Goal: Task Accomplishment & Management: Manage account settings

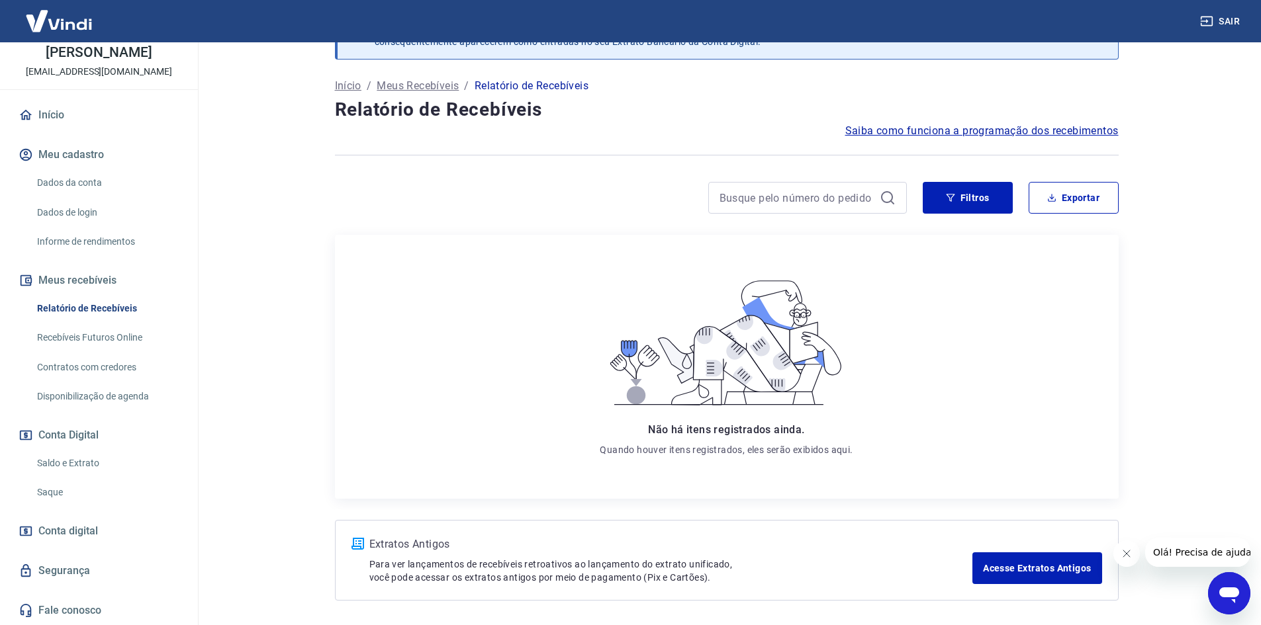
scroll to position [97, 0]
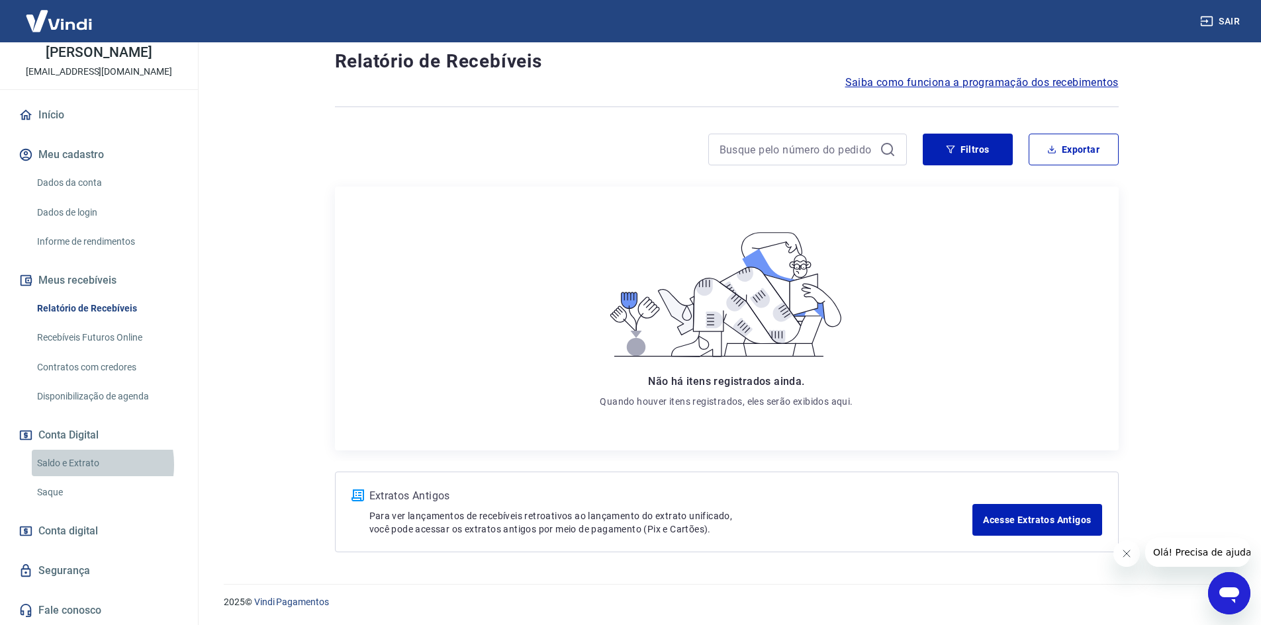
click at [80, 465] on link "Saldo e Extrato" at bounding box center [107, 463] width 150 height 27
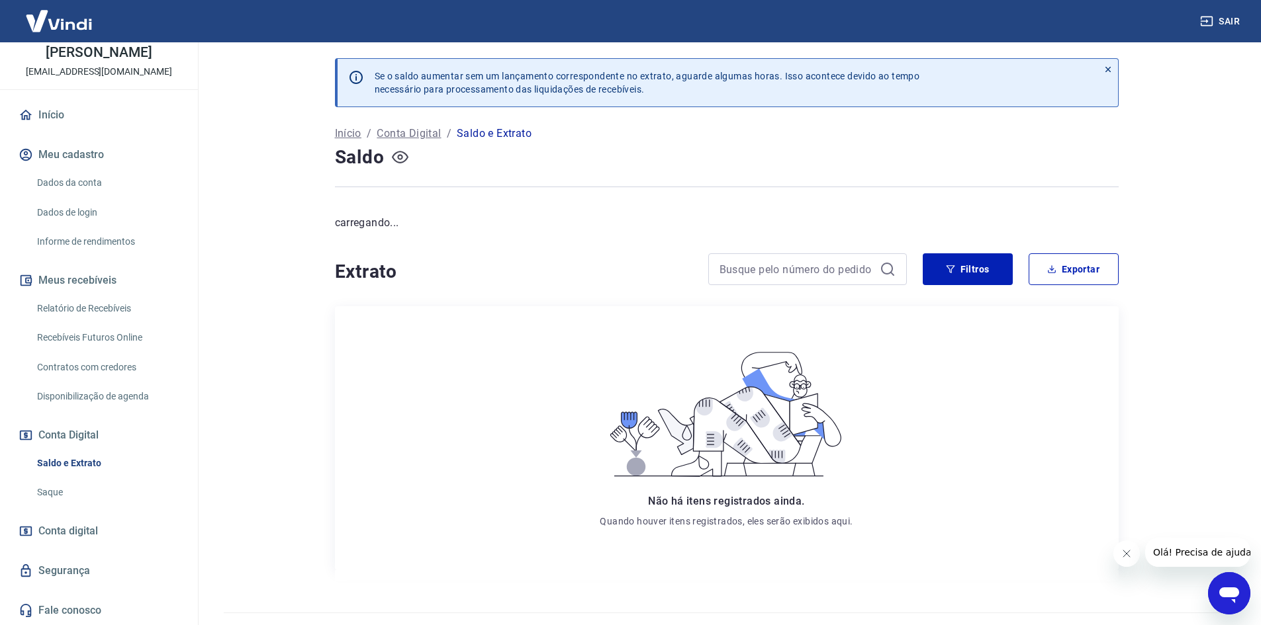
click at [400, 154] on icon "button" at bounding box center [400, 157] width 17 height 17
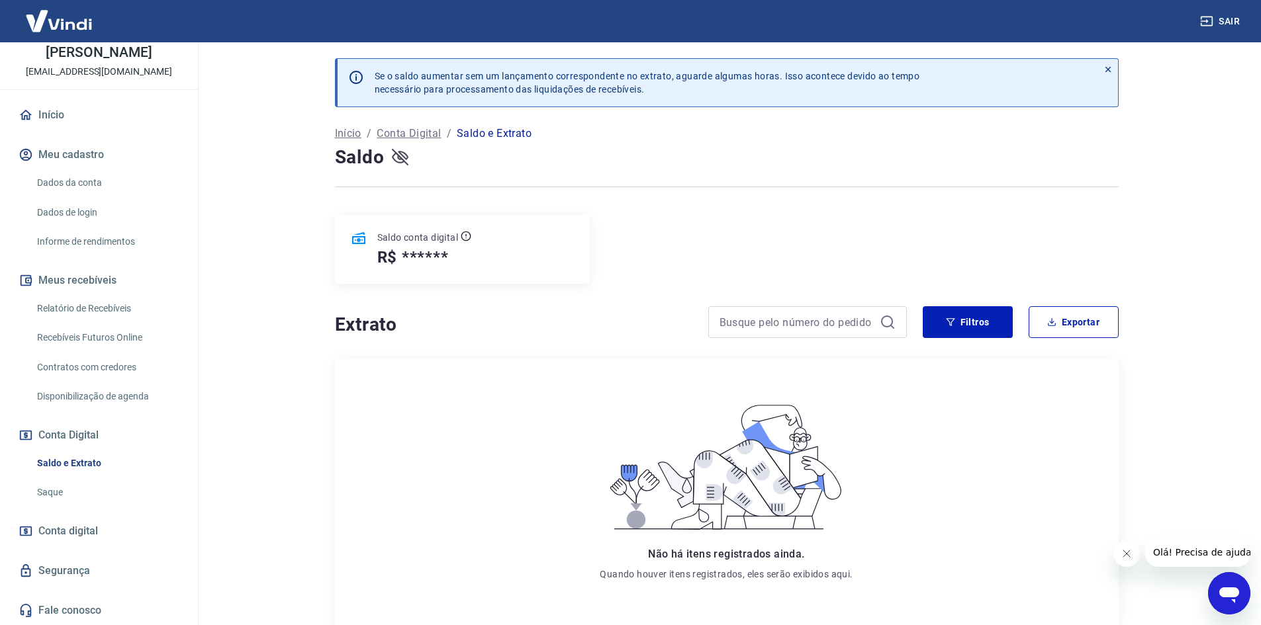
click at [401, 154] on icon "button" at bounding box center [400, 157] width 17 height 13
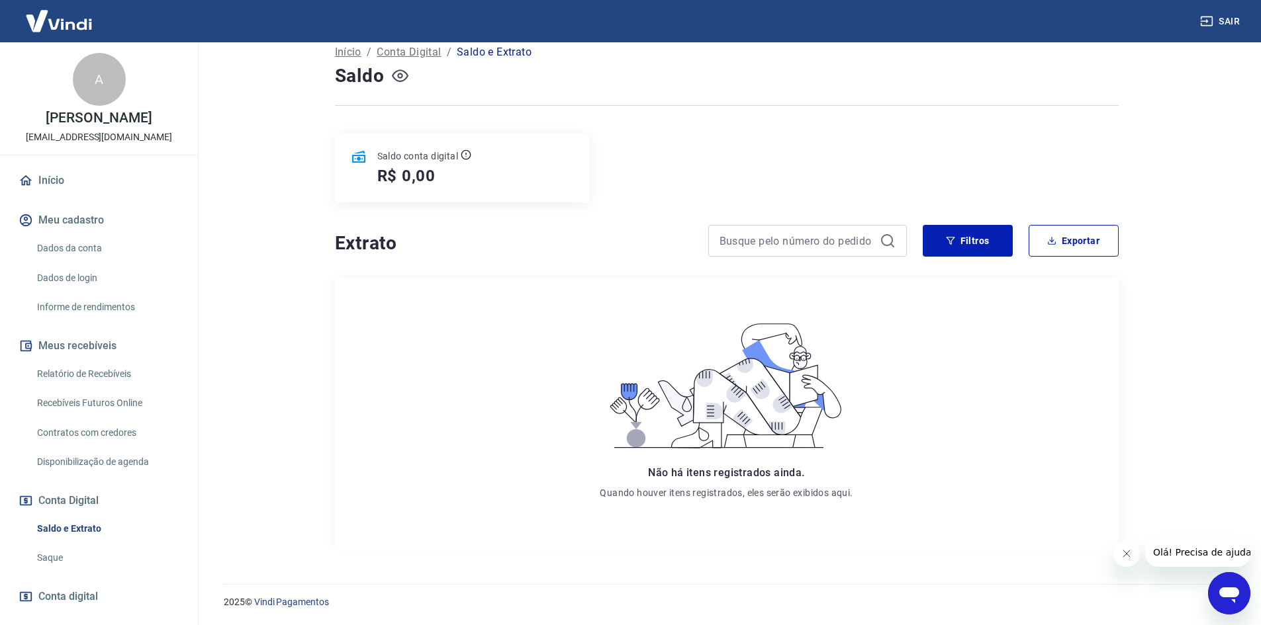
click at [75, 250] on link "Dados da conta" at bounding box center [107, 248] width 150 height 27
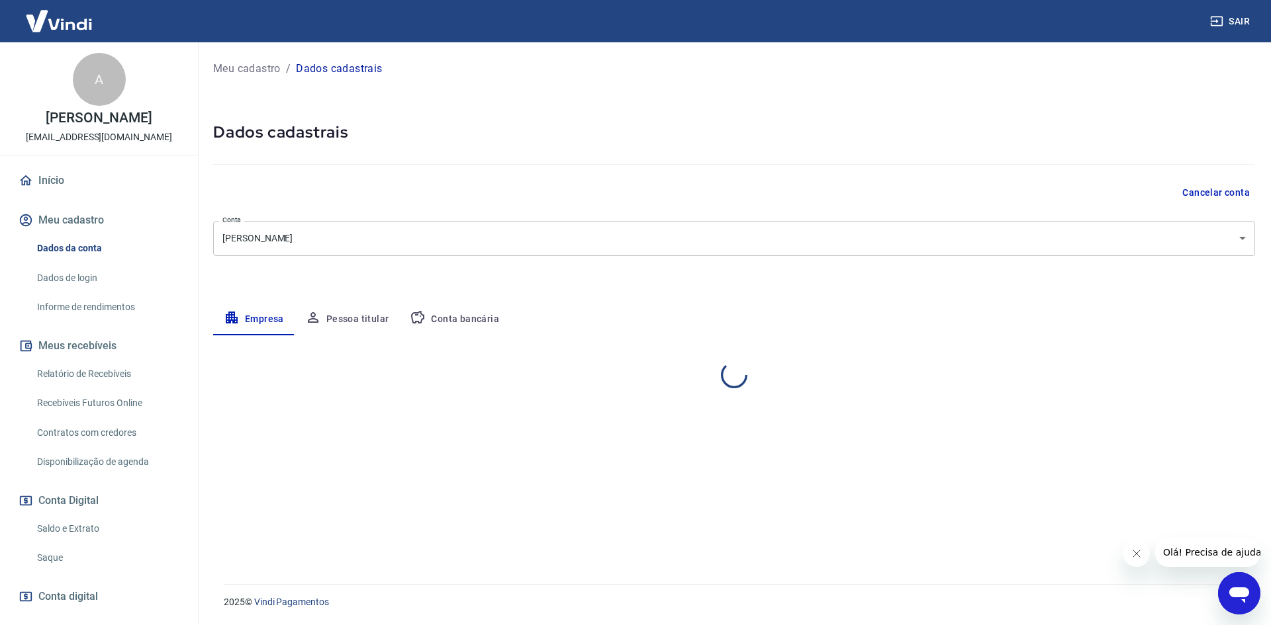
select select "SC"
select select "business"
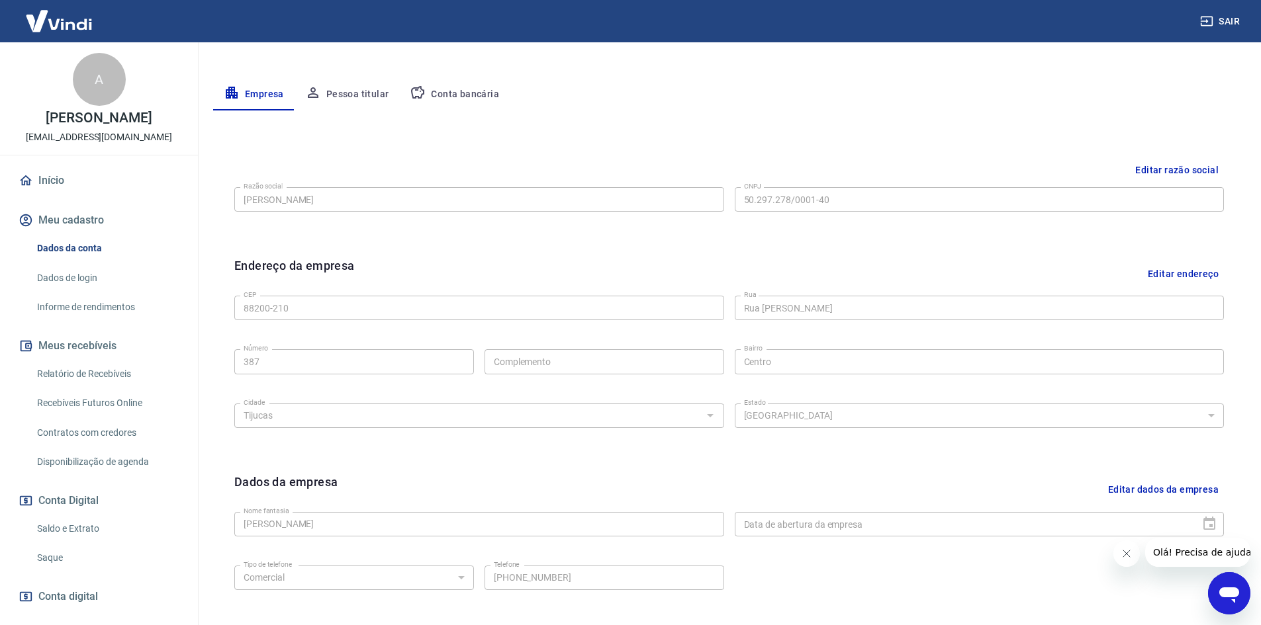
scroll to position [329, 0]
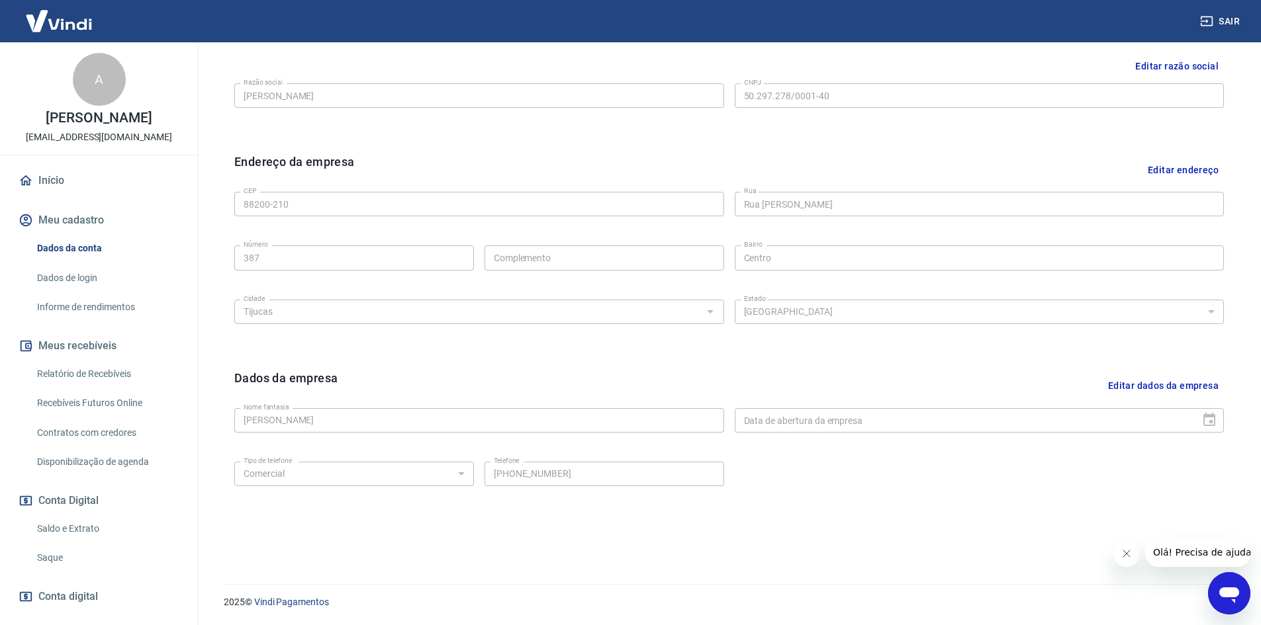
click at [73, 519] on link "Saldo e Extrato" at bounding box center [107, 529] width 150 height 27
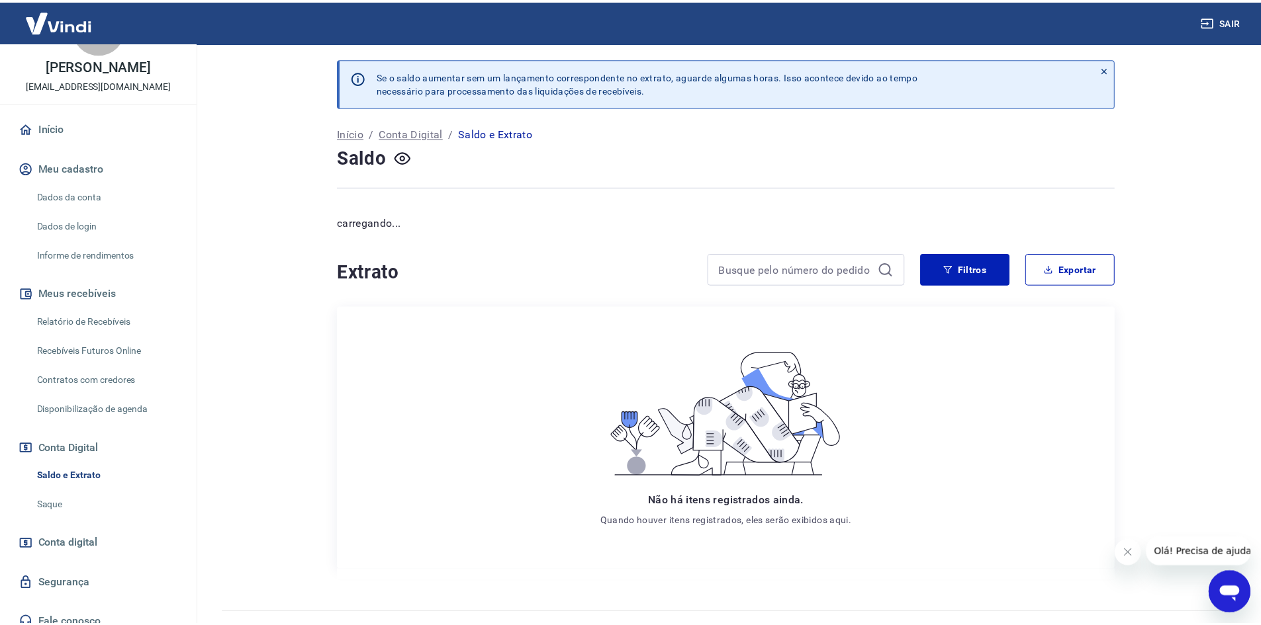
scroll to position [66, 0]
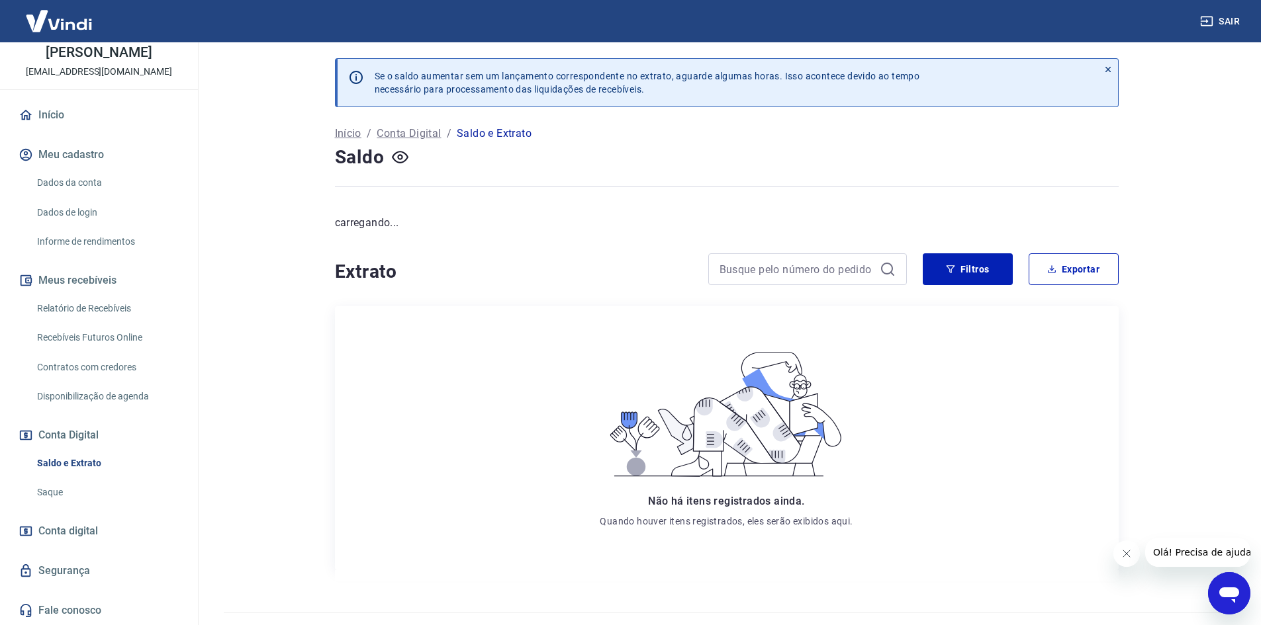
click at [83, 531] on span "Conta digital" at bounding box center [68, 531] width 60 height 19
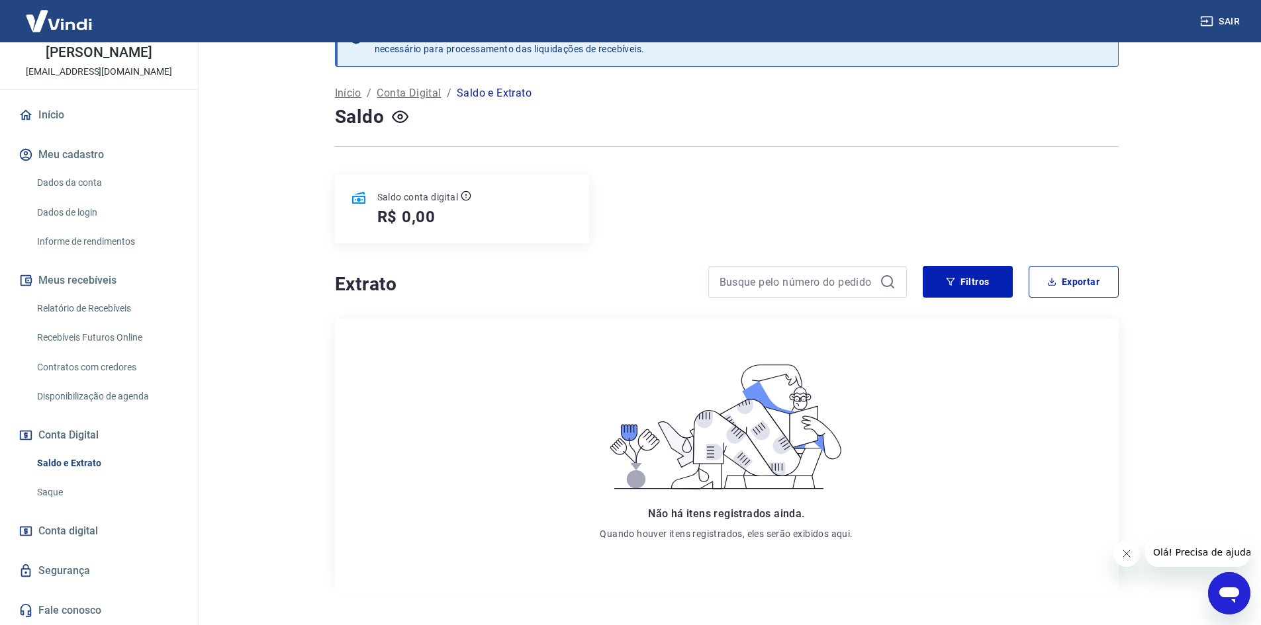
scroll to position [82, 0]
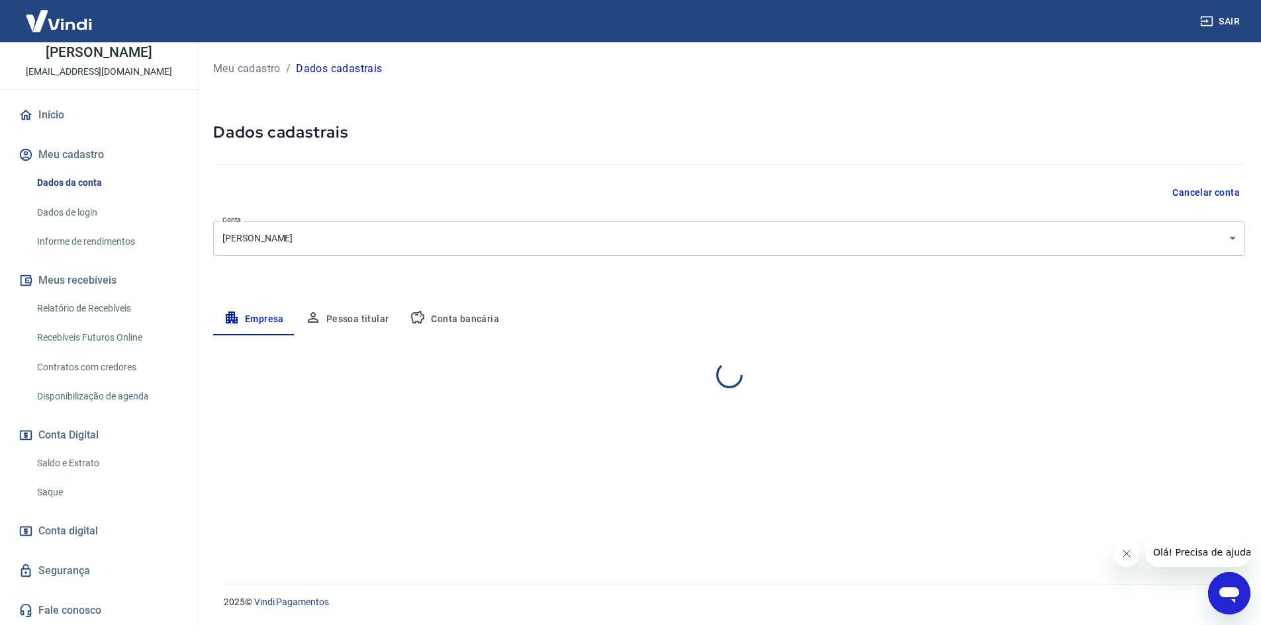
select select "SC"
select select "business"
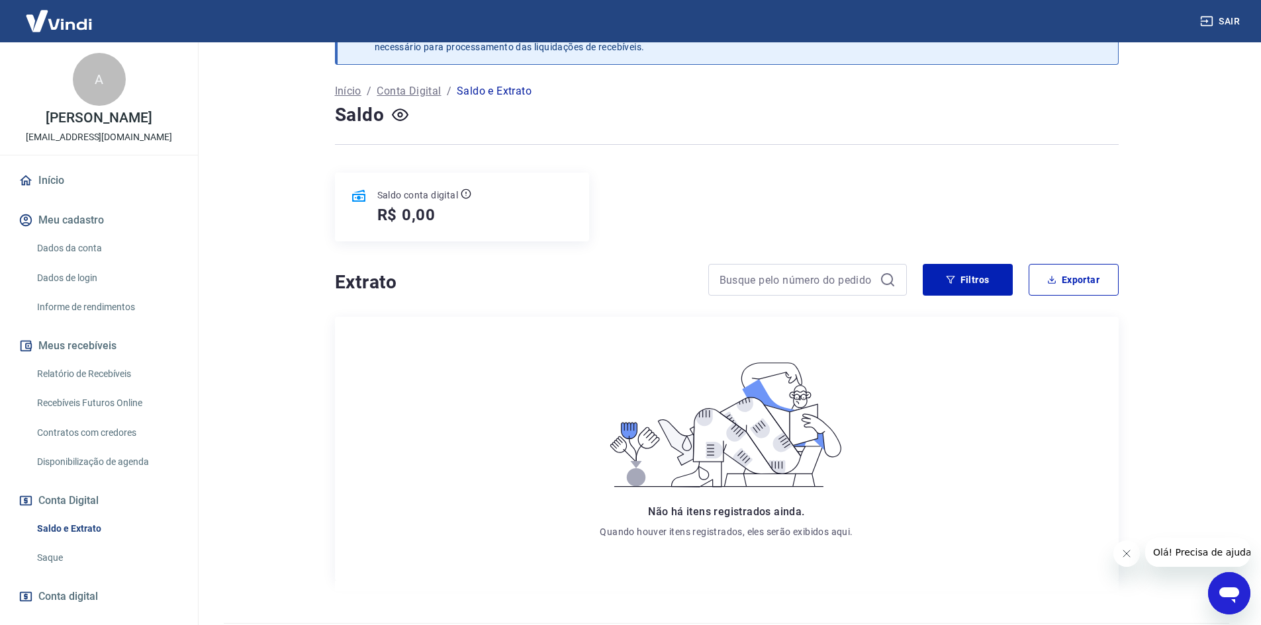
scroll to position [82, 0]
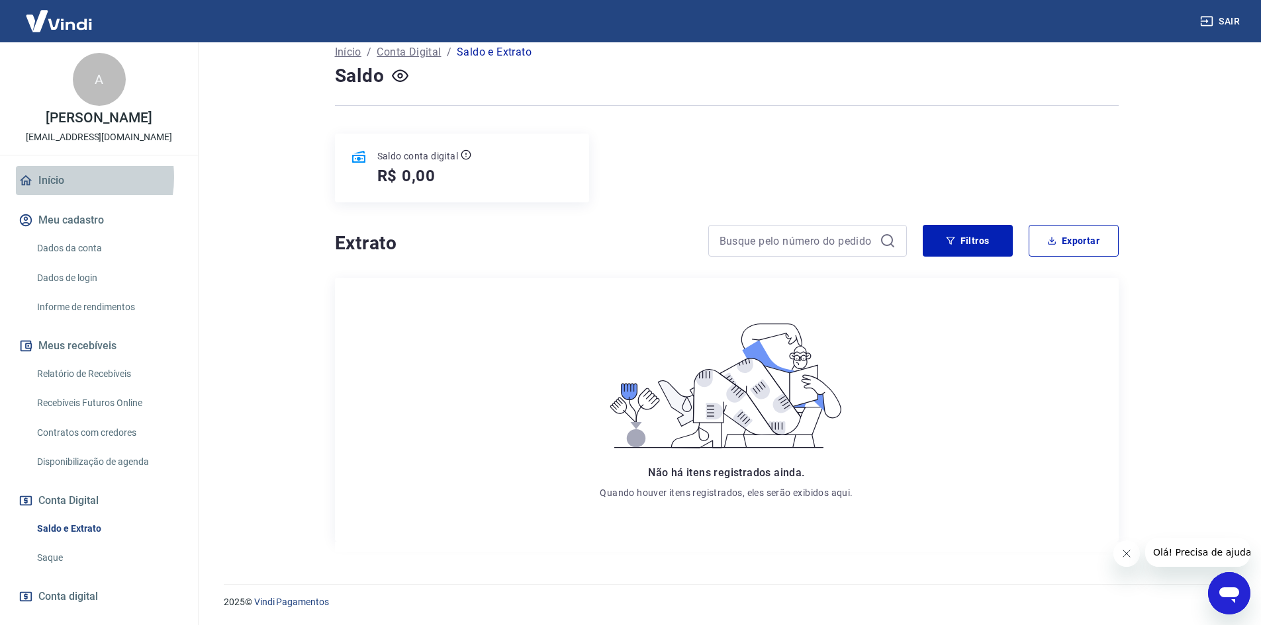
click at [54, 177] on link "Início" at bounding box center [99, 180] width 166 height 29
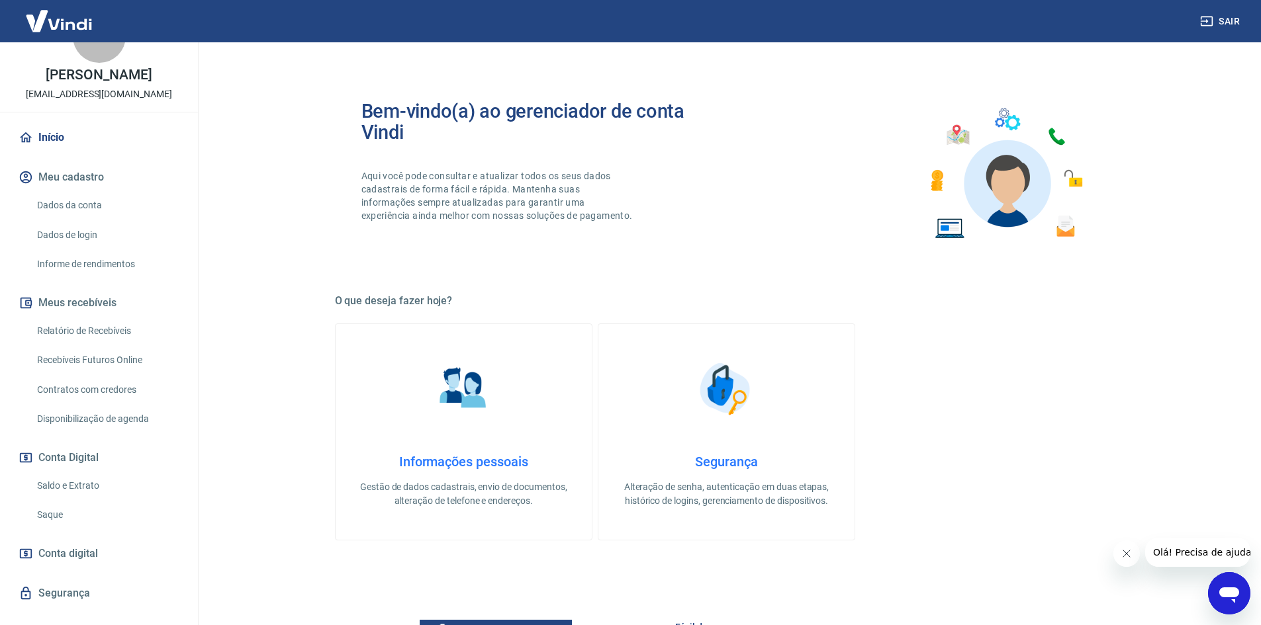
scroll to position [66, 0]
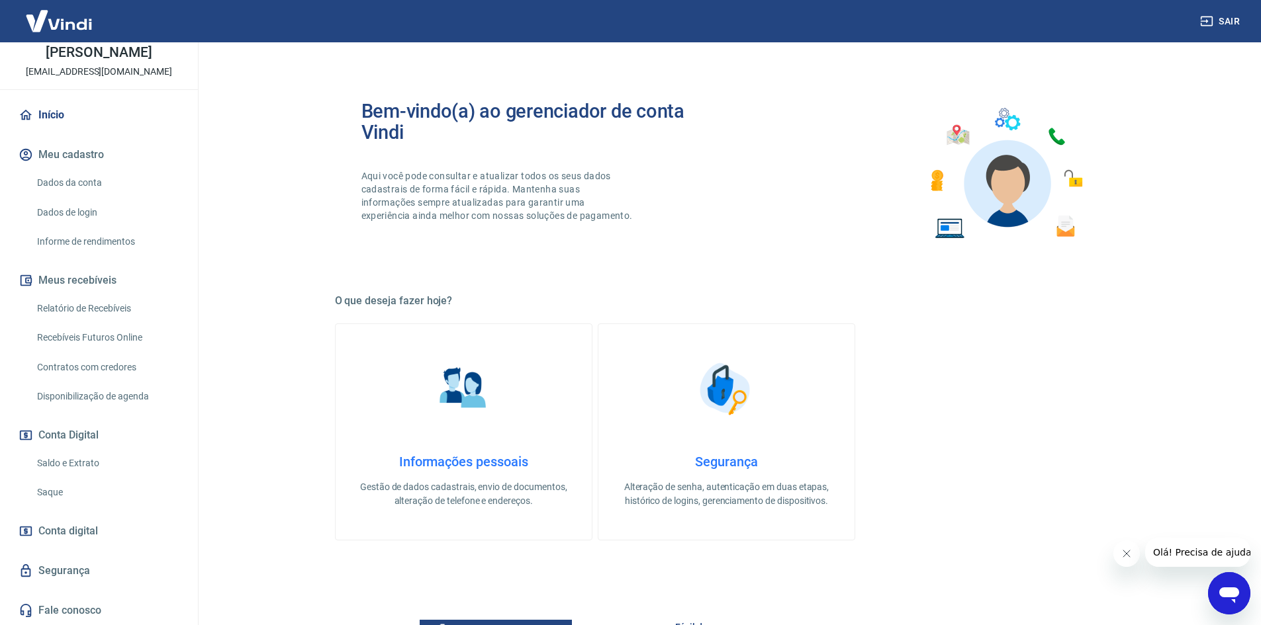
click at [82, 340] on link "Recebíveis Futuros Online" at bounding box center [107, 337] width 150 height 27
